Goal: Task Accomplishment & Management: Manage account settings

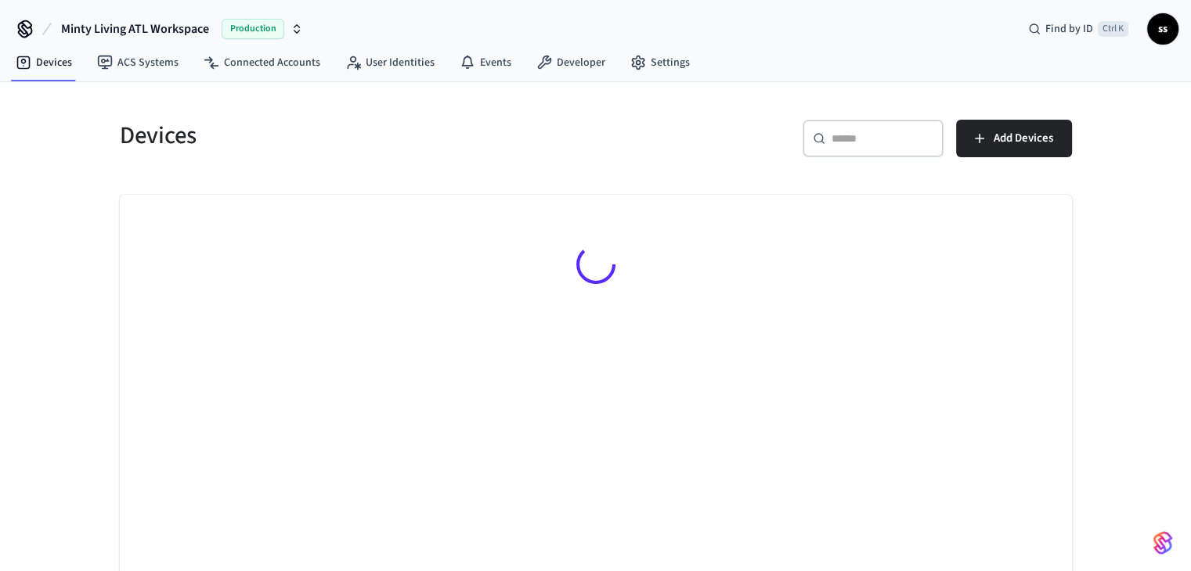
click at [863, 142] on input "text" at bounding box center [882, 139] width 102 height 16
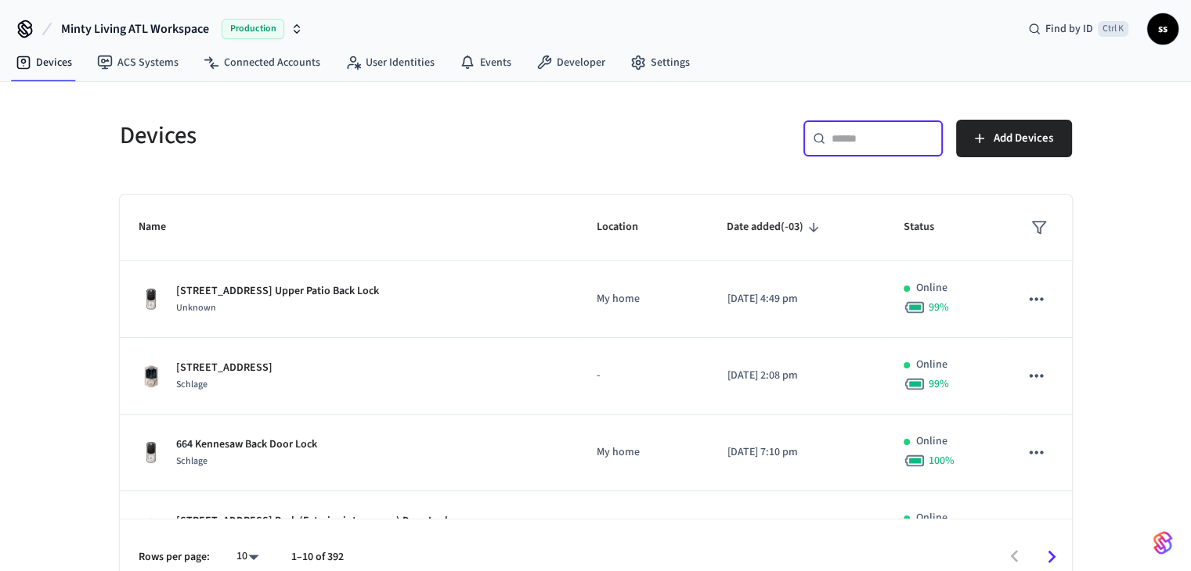
click at [863, 137] on input "text" at bounding box center [882, 139] width 102 height 16
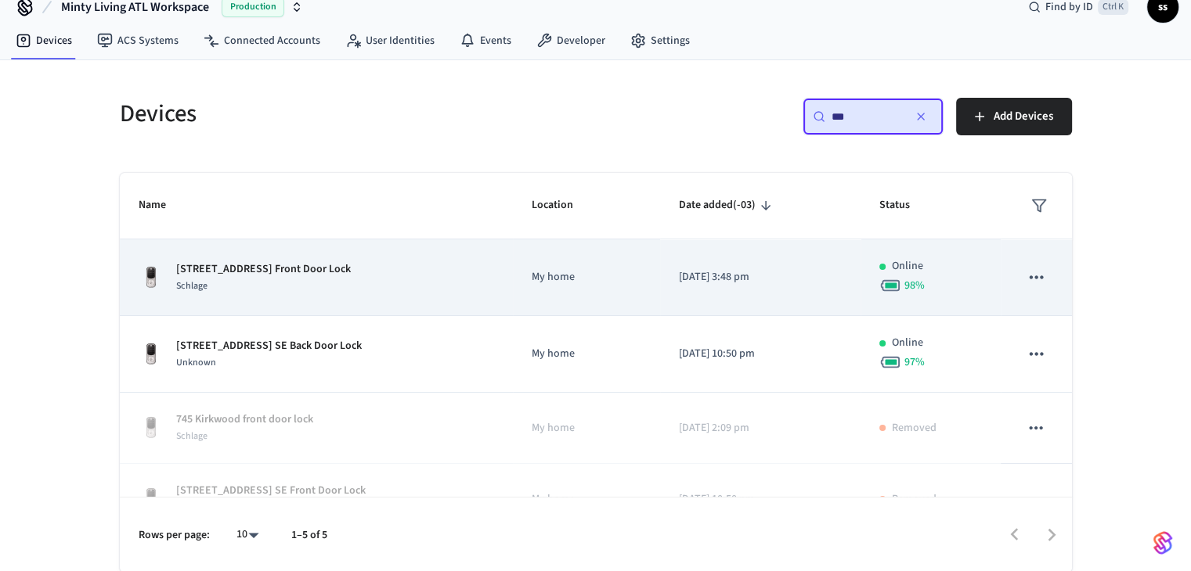
scroll to position [23, 0]
type input "***"
click at [322, 261] on p "[STREET_ADDRESS] Front Door Lock" at bounding box center [263, 269] width 175 height 16
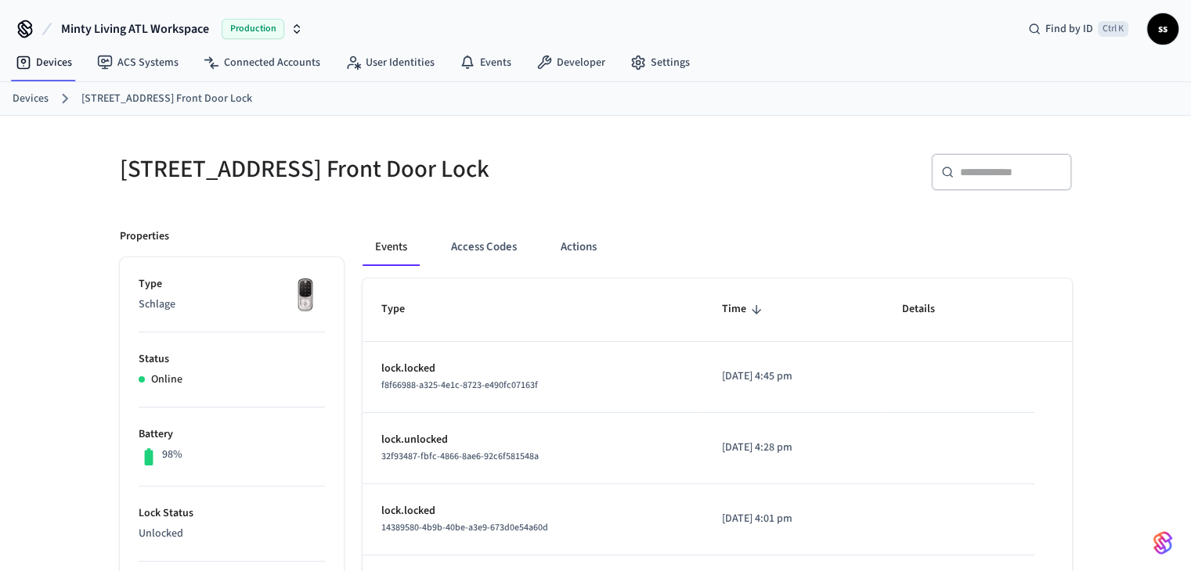
scroll to position [78, 0]
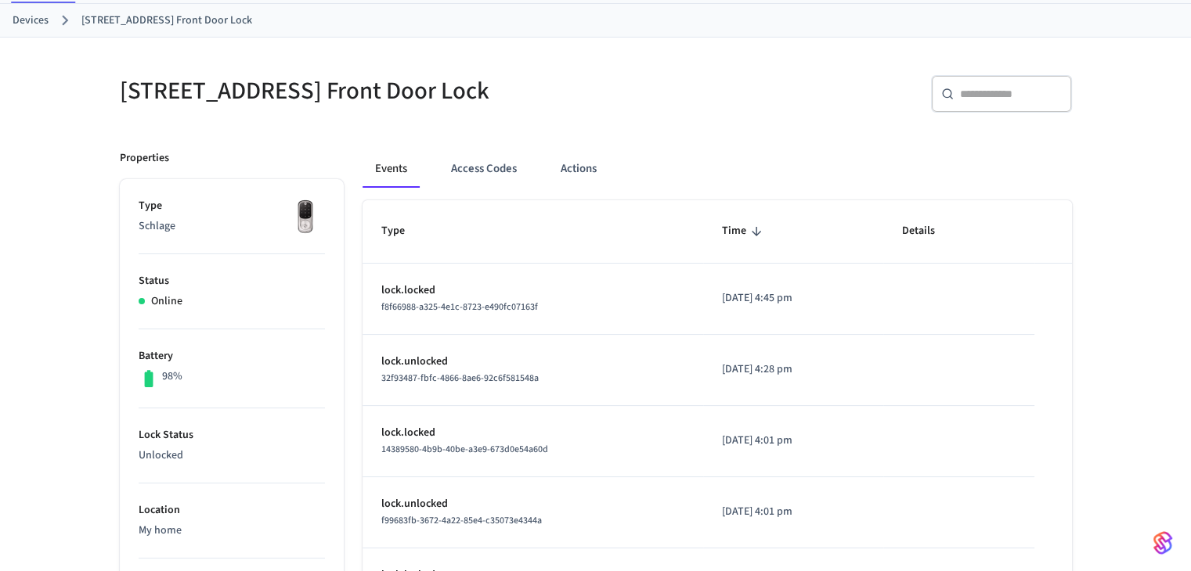
drag, startPoint x: 1012, startPoint y: 435, endPoint x: 946, endPoint y: 391, distance: 79.7
click at [1012, 435] on td "sticky table" at bounding box center [958, 441] width 151 height 71
click at [448, 177] on button "Access Codes" at bounding box center [483, 169] width 91 height 38
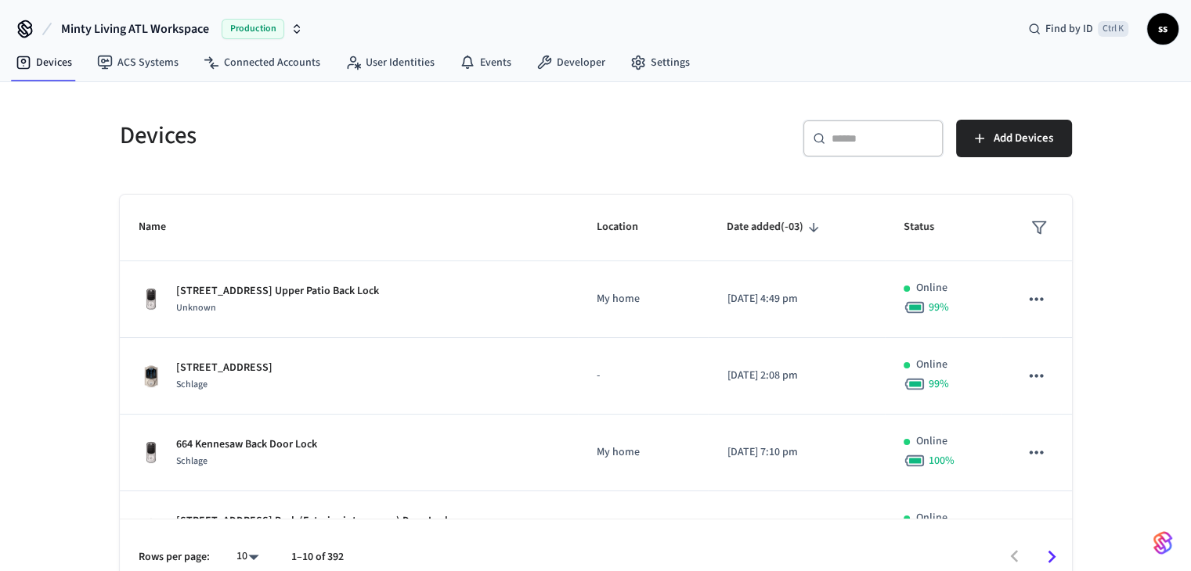
click at [889, 128] on div "​ ​" at bounding box center [872, 139] width 141 height 38
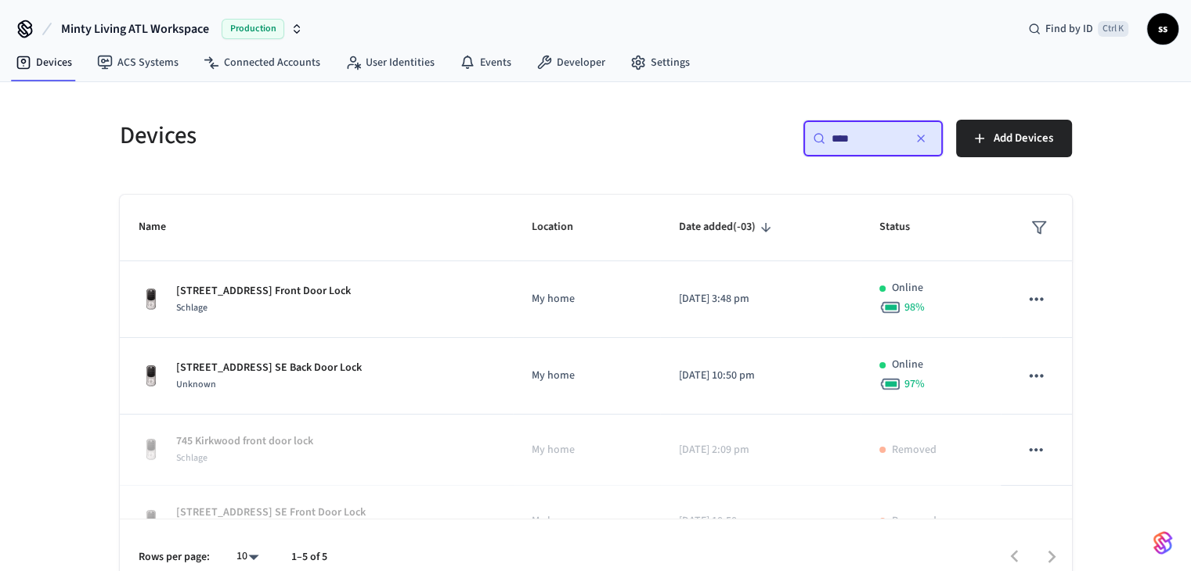
type input "***"
